Goal: Find specific page/section: Find specific page/section

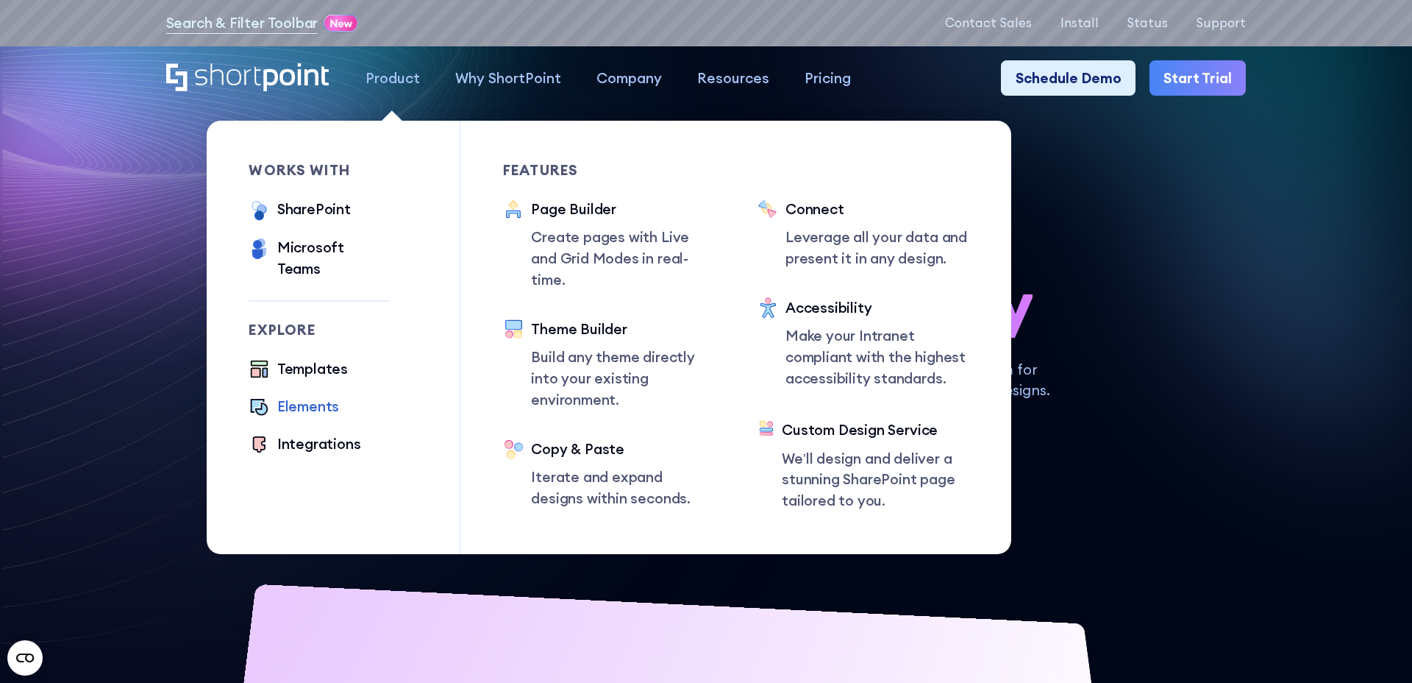
click at [309, 396] on div "Elements" at bounding box center [308, 406] width 62 height 21
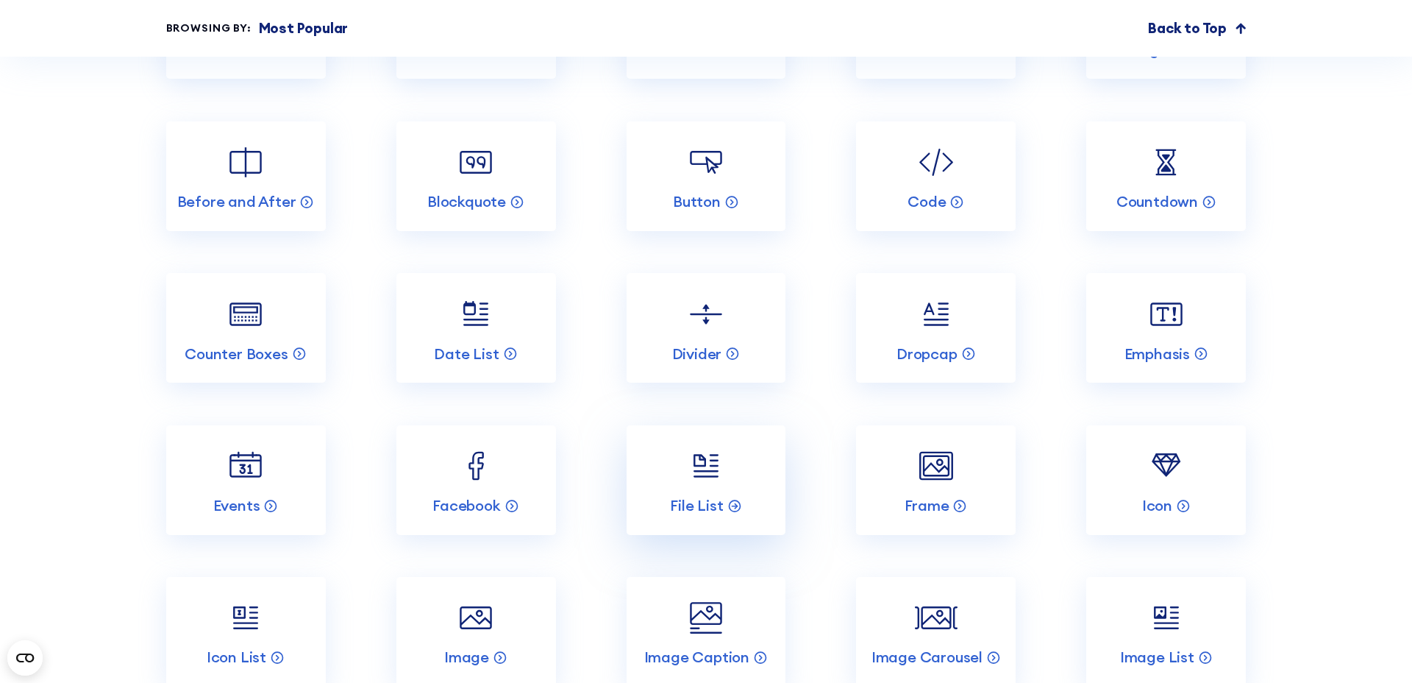
scroll to position [2017, 0]
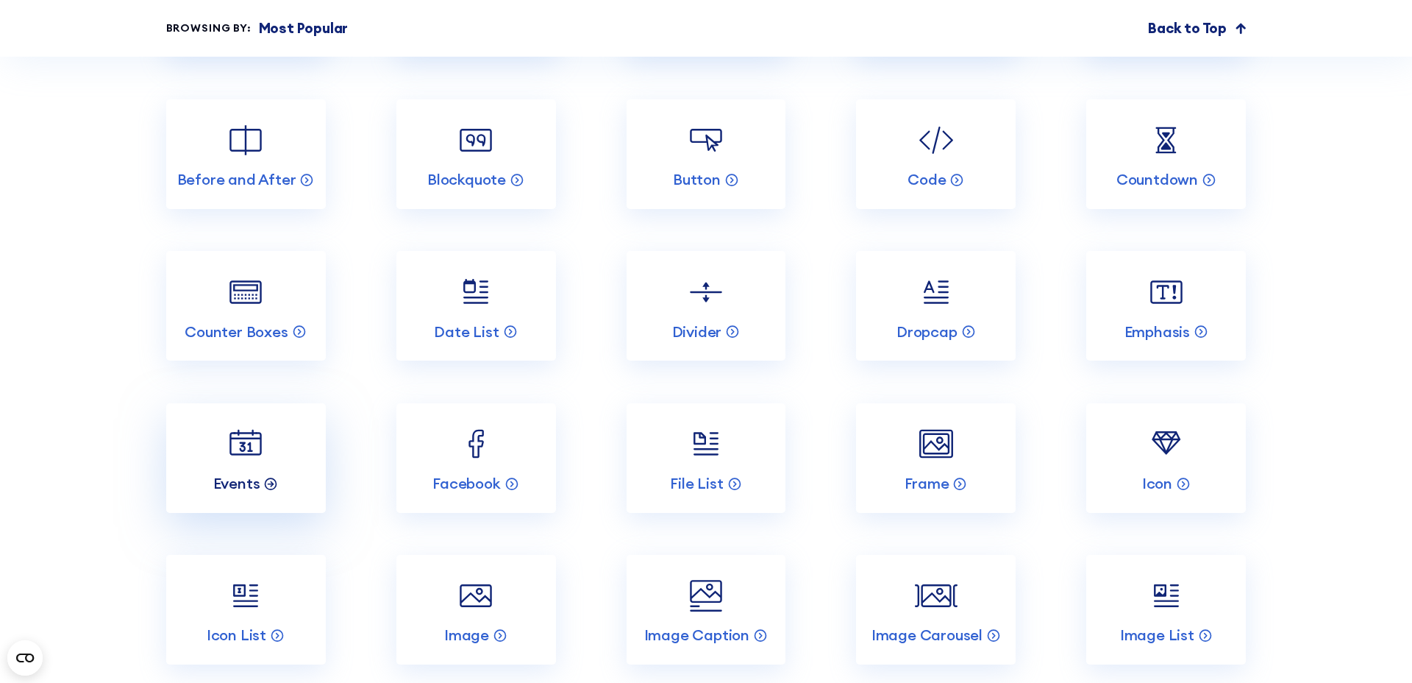
click at [236, 480] on p "Events" at bounding box center [236, 483] width 47 height 19
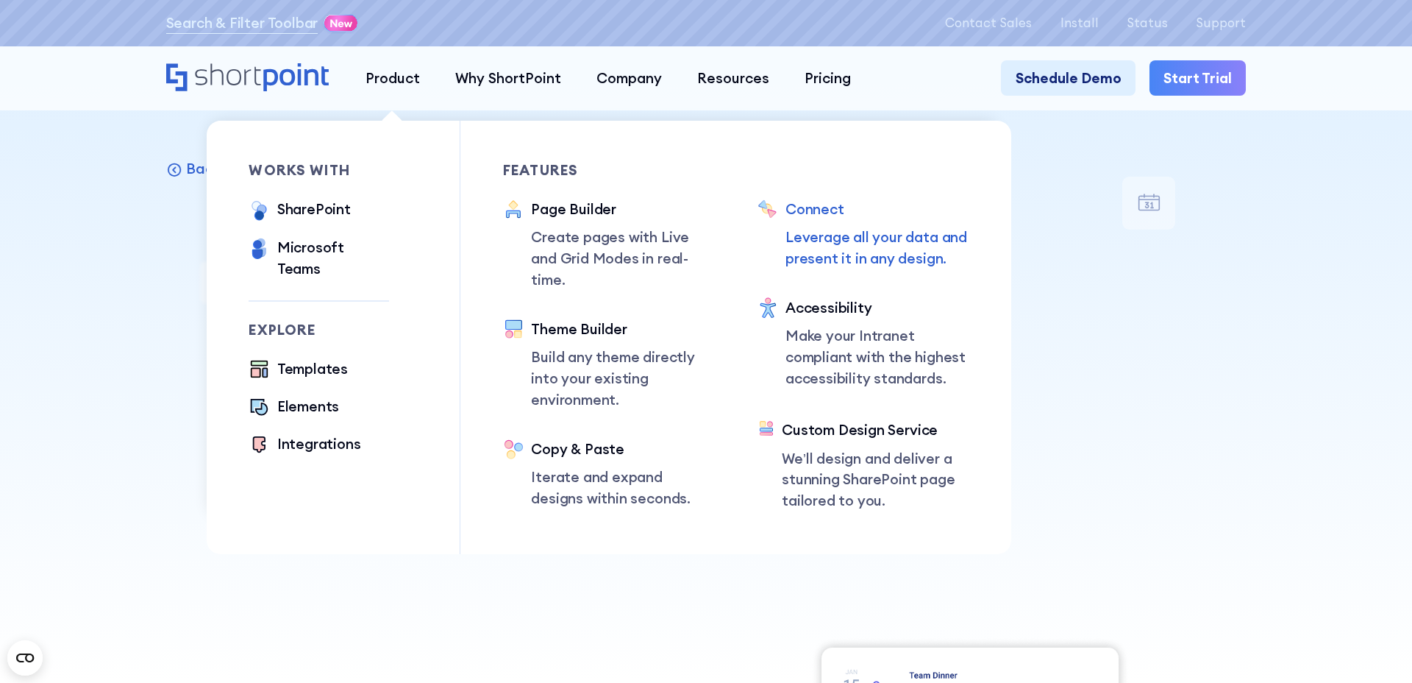
click at [864, 240] on p "Leverage all your data and present it in any design." at bounding box center [877, 248] width 184 height 43
